Goal: Information Seeking & Learning: Learn about a topic

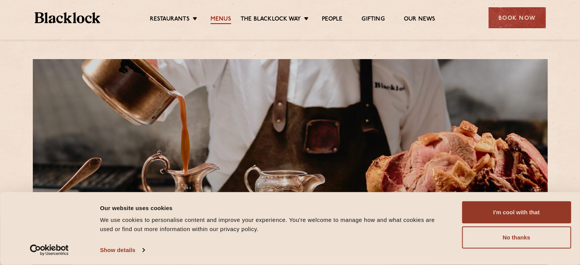
click at [227, 20] on link "Menus" at bounding box center [221, 20] width 21 height 8
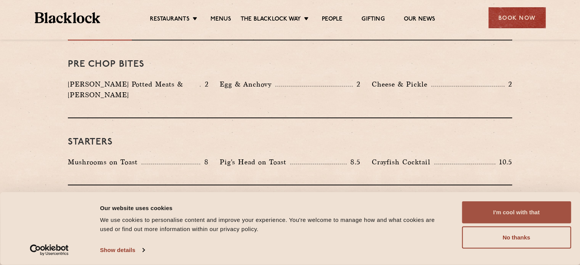
click at [512, 209] on button "I'm cool with that" at bounding box center [516, 212] width 109 height 22
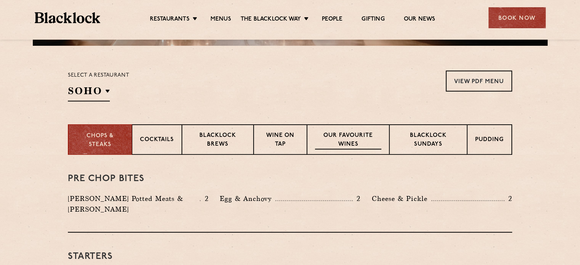
scroll to position [191, 0]
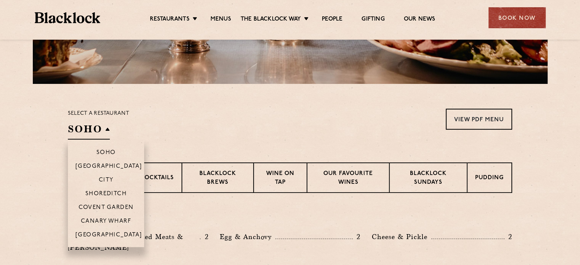
click at [95, 128] on h2 "SOHO" at bounding box center [89, 130] width 42 height 17
click at [102, 223] on p "Canary Wharf" at bounding box center [106, 222] width 50 height 8
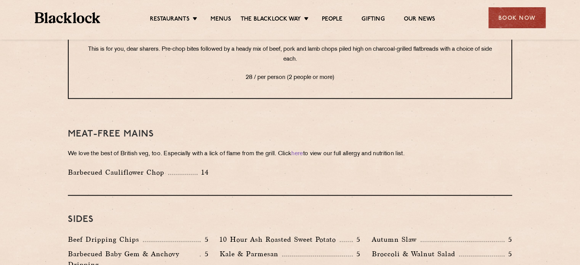
scroll to position [1030, 0]
